Goal: Navigation & Orientation: Find specific page/section

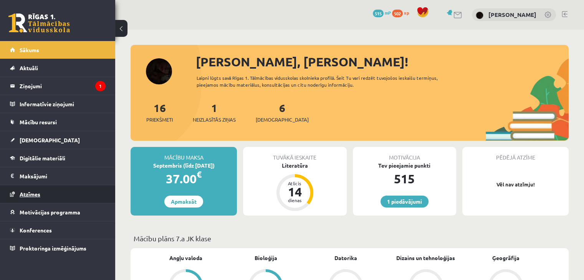
click at [41, 200] on link "Atzīmes" at bounding box center [58, 195] width 96 height 18
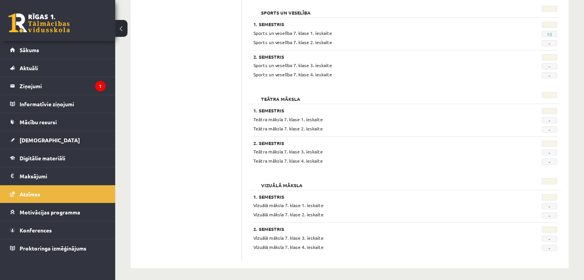
scroll to position [1158, 0]
click at [56, 87] on legend "Ziņojumi 1" at bounding box center [63, 86] width 86 height 18
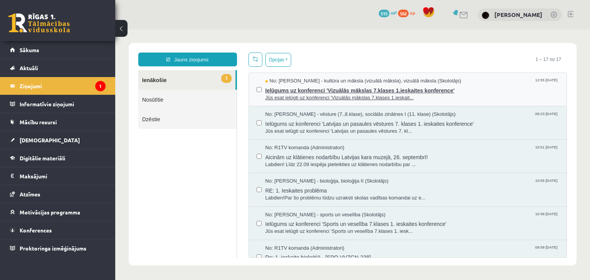
click at [289, 91] on span "Ielūgums uz konferenci 'Vizuālās mākslas 7.klases 1.ieskaites konference'" at bounding box center [412, 90] width 294 height 10
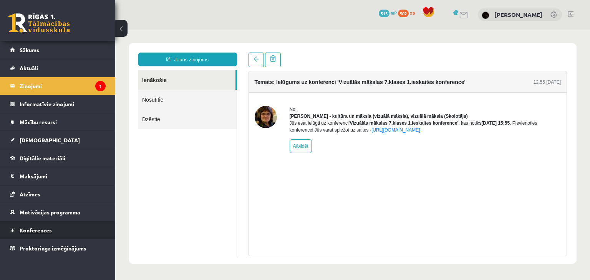
click at [53, 225] on link "Konferences" at bounding box center [58, 231] width 96 height 18
